Goal: Check status: Check status

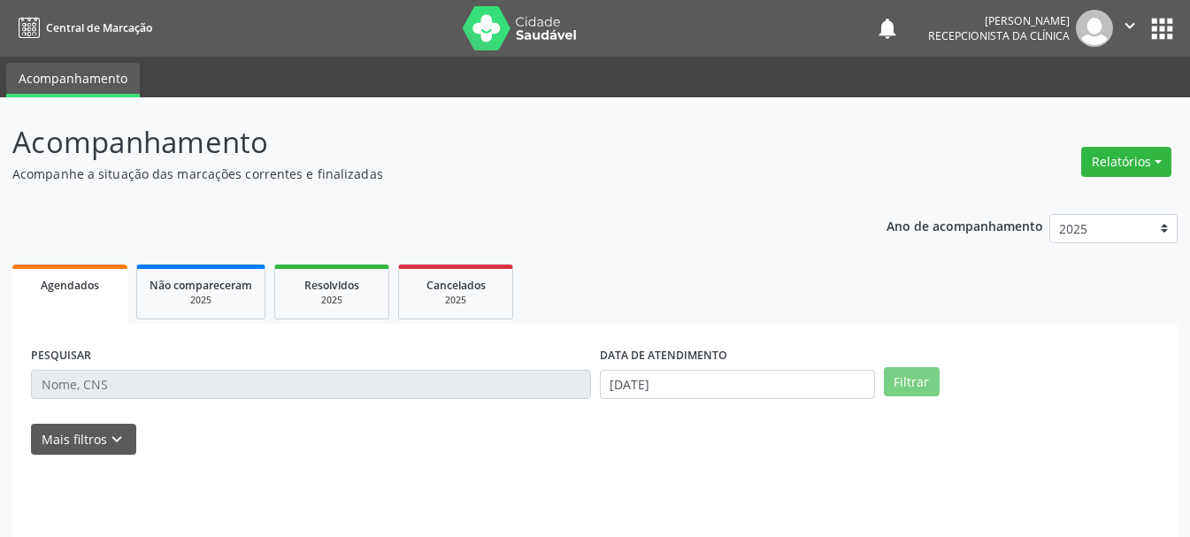
select select "8"
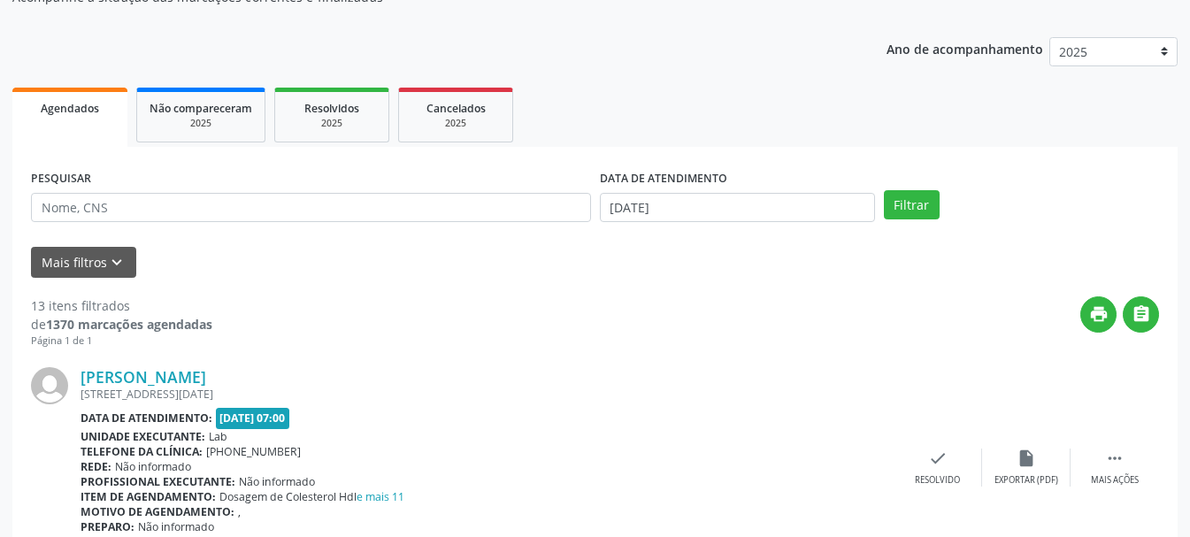
scroll to position [265, 0]
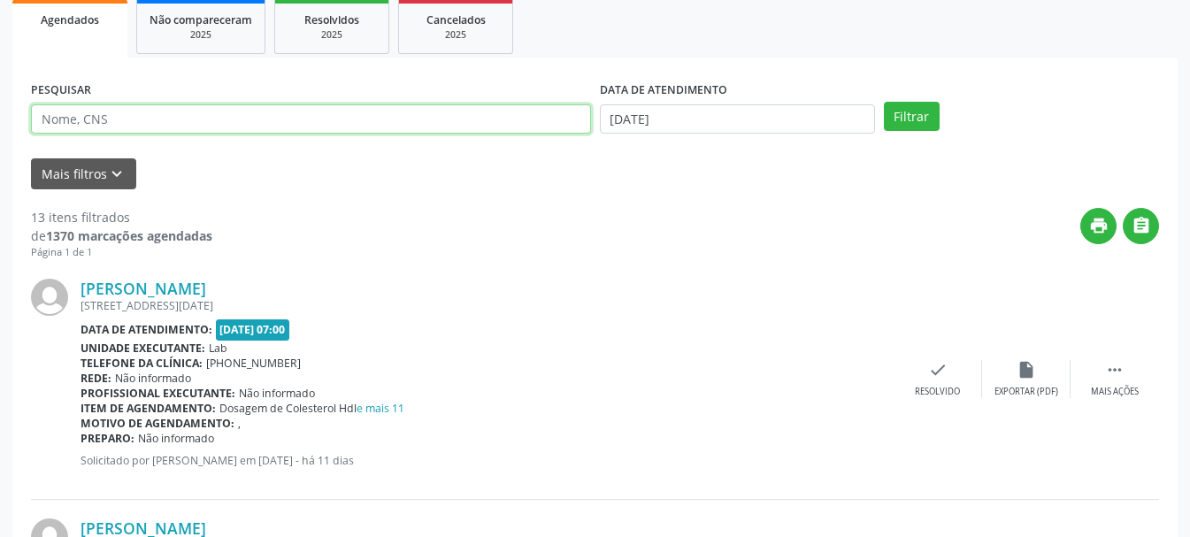
click at [393, 133] on input "text" at bounding box center [311, 119] width 560 height 30
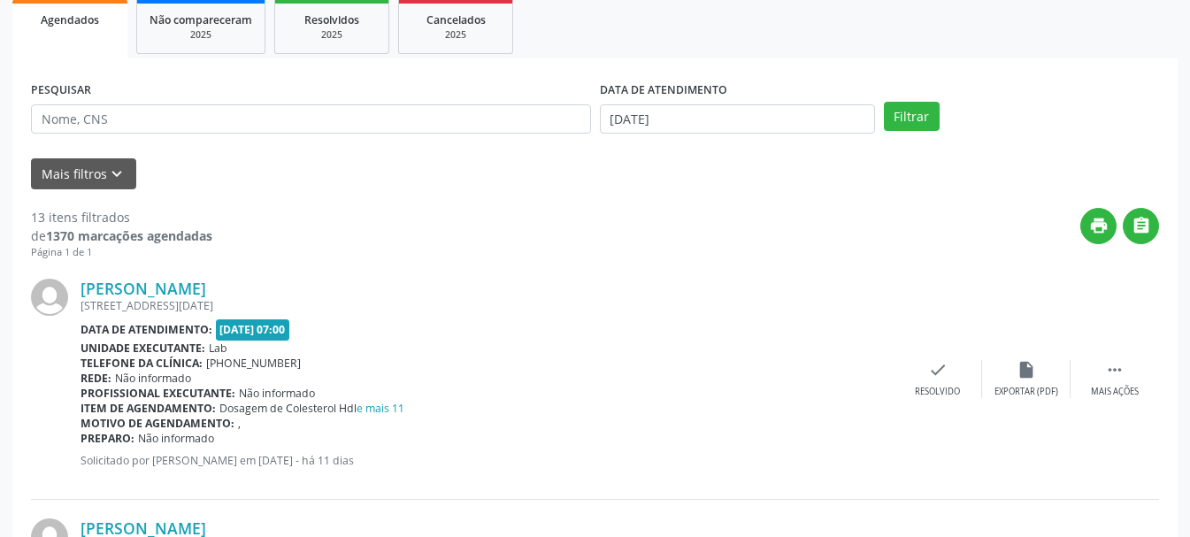
drag, startPoint x: 395, startPoint y: 198, endPoint x: 631, endPoint y: 117, distance: 249.0
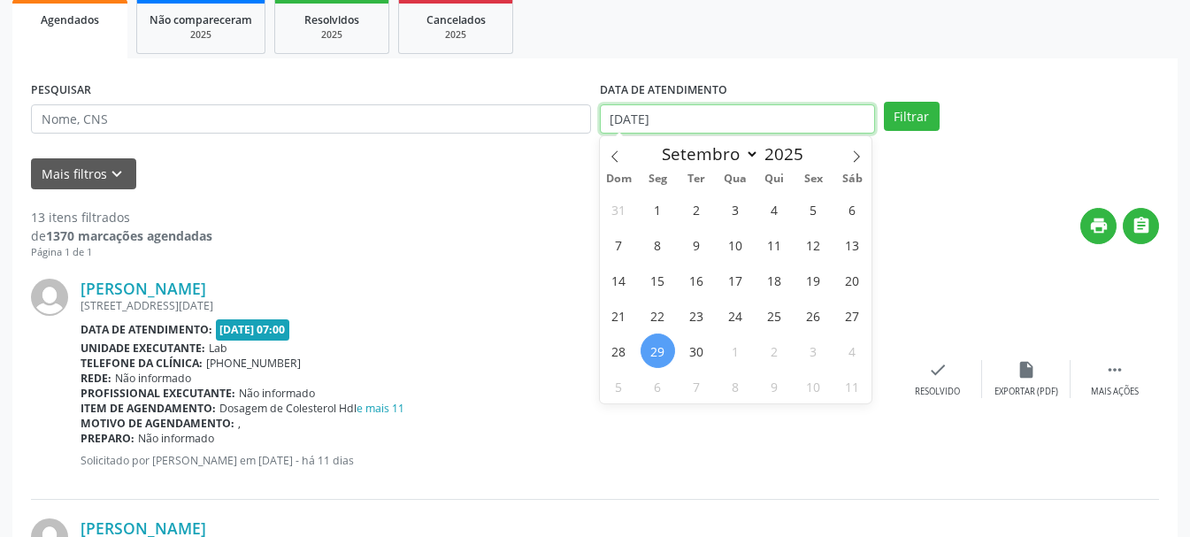
click at [631, 117] on input "[DATE]" at bounding box center [737, 119] width 275 height 30
click at [780, 355] on span "2" at bounding box center [774, 350] width 34 height 34
type input "[DATE]"
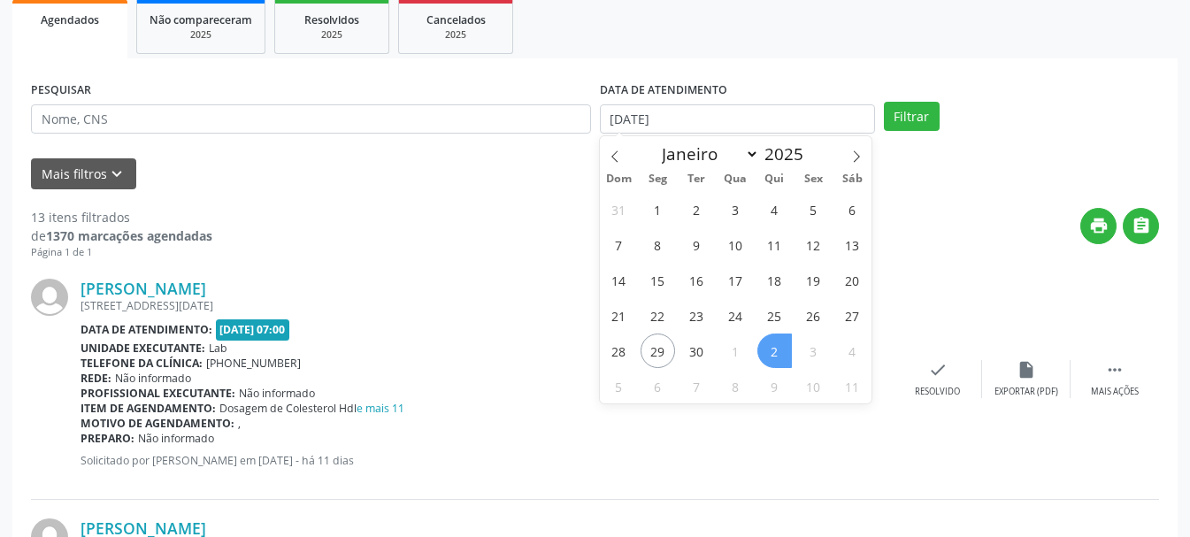
click at [765, 358] on span "2" at bounding box center [774, 350] width 34 height 34
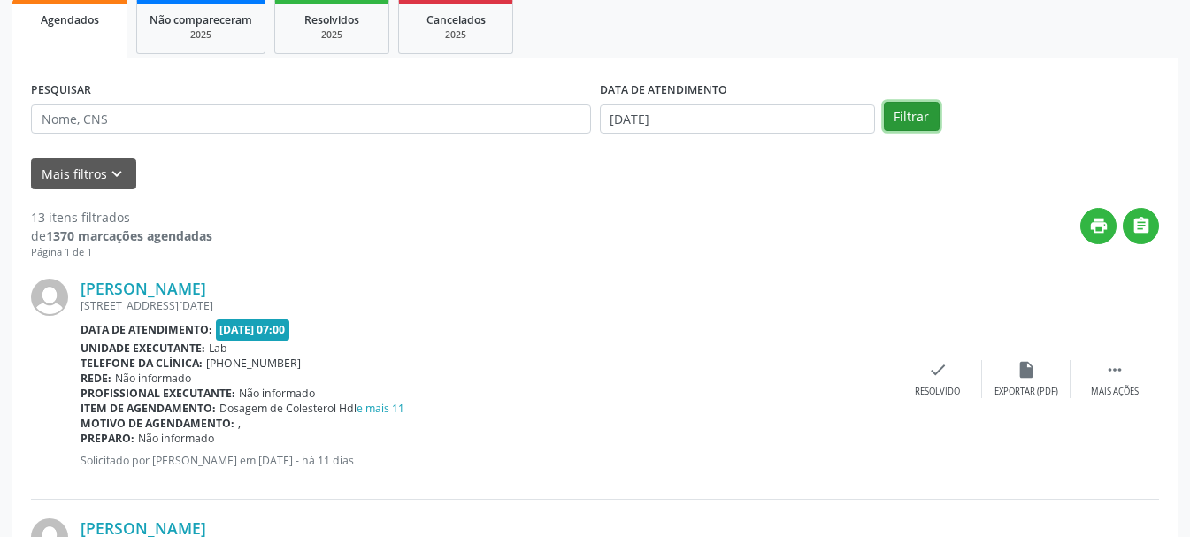
click at [907, 111] on button "Filtrar" at bounding box center [912, 117] width 56 height 30
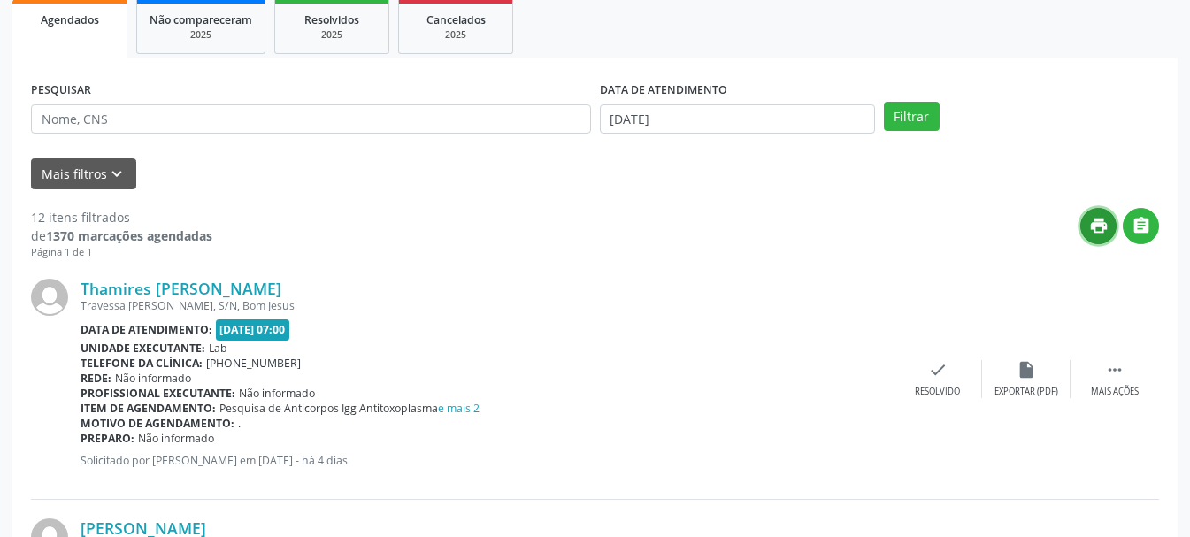
click at [1089, 226] on icon "print" at bounding box center [1098, 225] width 19 height 19
